Goal: Information Seeking & Learning: Learn about a topic

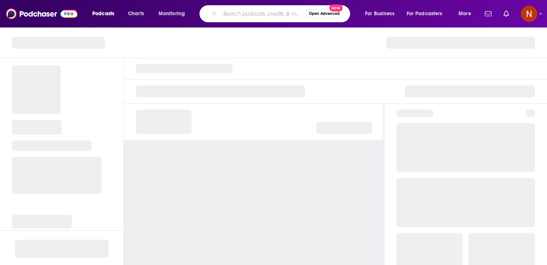
click at [249, 10] on input "Search podcasts, credits, & more..." at bounding box center [263, 14] width 86 height 12
paste input "البحث عن معنى"
type input "البحث عن معنى"
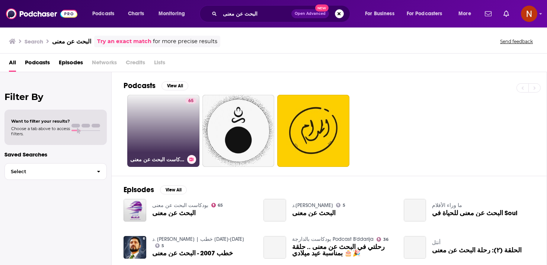
click at [147, 143] on link "65 بودكاست البحث عن معنى" at bounding box center [163, 131] width 72 height 72
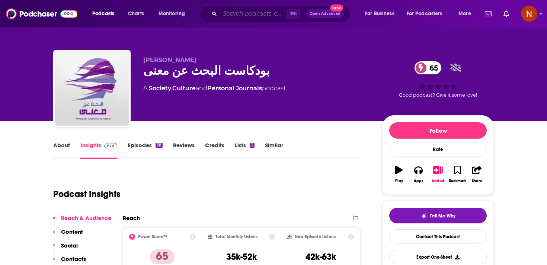
click at [232, 13] on input "Search podcasts, credits, & more..." at bounding box center [253, 14] width 67 height 12
paste input "الصحة النفسية"
type input "الصحة النفسية"
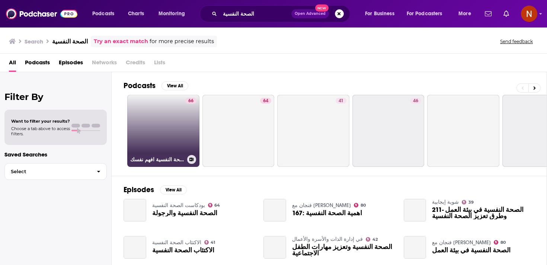
click at [174, 126] on link "66 الصحة النفسية افهم نفسك" at bounding box center [163, 131] width 72 height 72
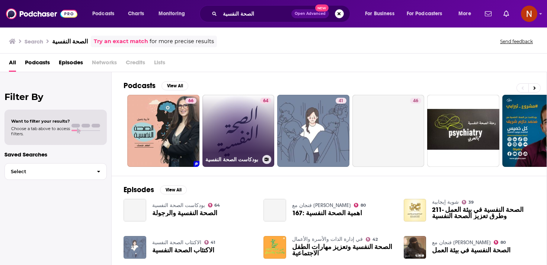
click at [223, 123] on link "64 بودكاست الصحة النفسية" at bounding box center [239, 131] width 72 height 72
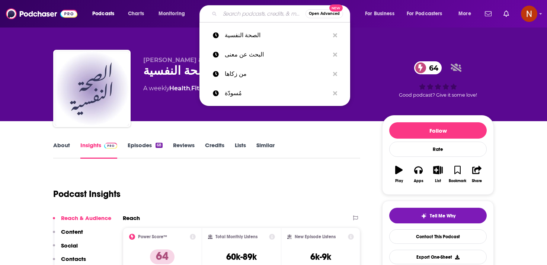
click at [236, 17] on input "Search podcasts, credits, & more..." at bounding box center [263, 14] width 86 height 12
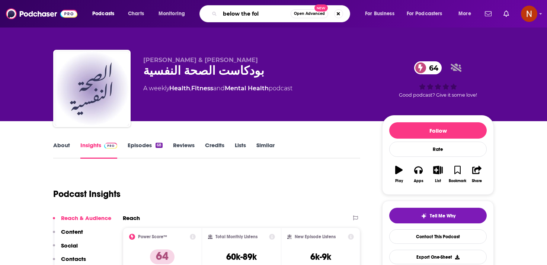
type input "below the fold"
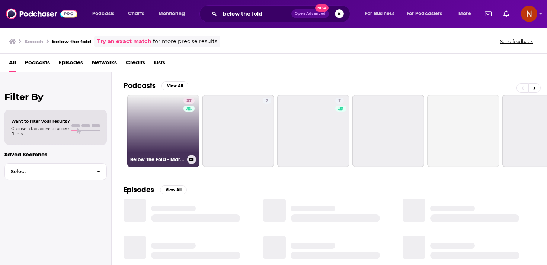
click at [161, 134] on link "37 Below The Fold - Marketing & Advertising Show" at bounding box center [163, 131] width 72 height 72
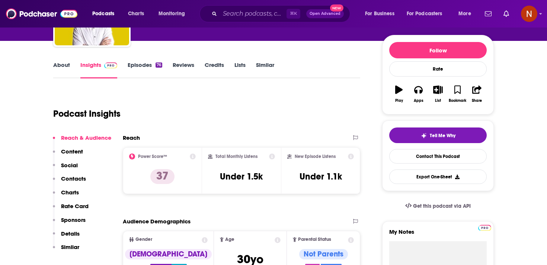
scroll to position [17, 0]
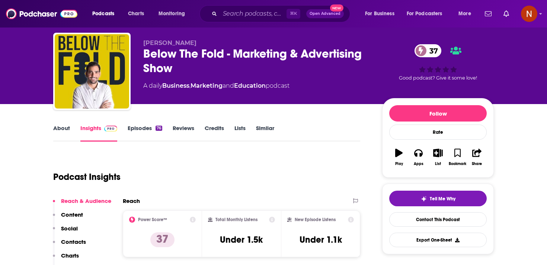
click at [165, 51] on div "Below The Fold - Marketing & Advertising Show 37" at bounding box center [256, 61] width 227 height 29
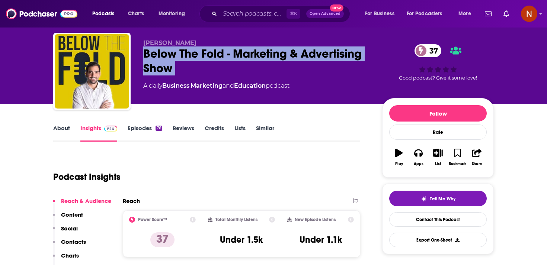
click at [165, 51] on div "Below The Fold - Marketing & Advertising Show 37" at bounding box center [256, 61] width 227 height 29
copy div "Below The Fold - Marketing & Advertising Show 37"
click at [140, 132] on link "Episodes 76" at bounding box center [145, 133] width 35 height 17
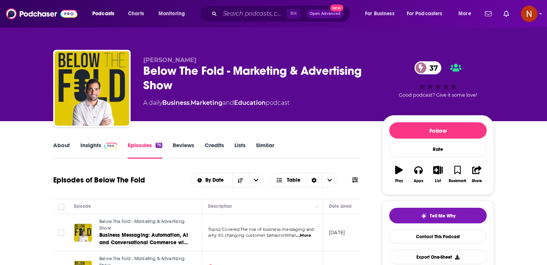
scroll to position [0, 0]
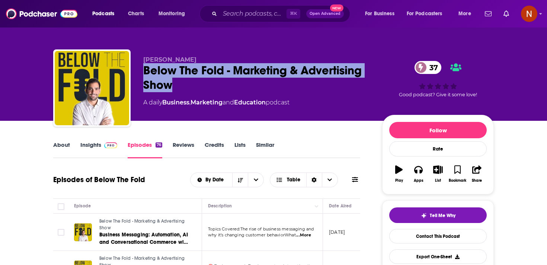
drag, startPoint x: 178, startPoint y: 89, endPoint x: 143, endPoint y: 69, distance: 41.2
click at [143, 69] on div "[PERSON_NAME] Below The Fold - Marketing & Advertising Show 37 A daily Business…" at bounding box center [273, 90] width 441 height 80
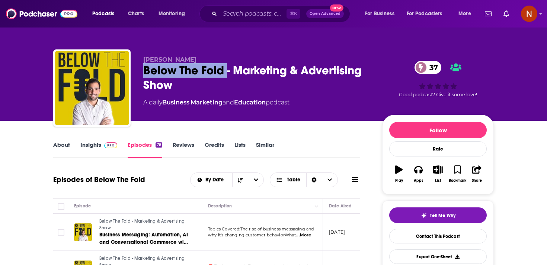
drag, startPoint x: 143, startPoint y: 69, endPoint x: 223, endPoint y: 69, distance: 80.4
click at [223, 69] on div "[PERSON_NAME] Below The Fold - Marketing & Advertising Show 37 A daily Business…" at bounding box center [273, 90] width 441 height 80
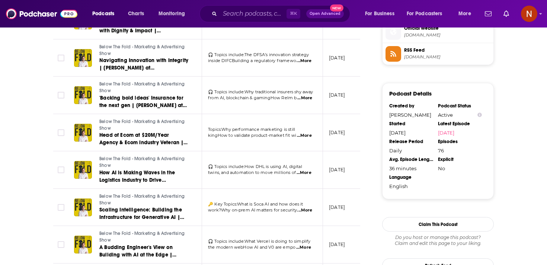
scroll to position [623, 0]
